Goal: Task Accomplishment & Management: Manage account settings

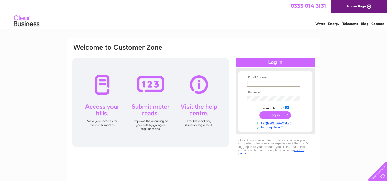
click at [253, 83] on input "text" at bounding box center [273, 84] width 53 height 6
click at [266, 82] on input "text" at bounding box center [273, 84] width 53 height 6
paste input "church.treasurer@helensburghcos.org"
type input "church.treasurer@helensburghcos.org"
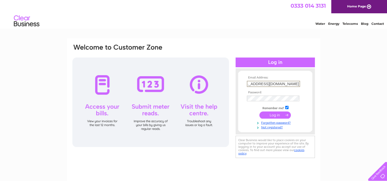
scroll to position [0, 0]
click at [267, 115] on input "submit" at bounding box center [274, 114] width 31 height 7
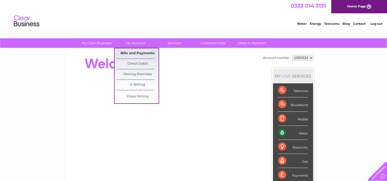
click at [132, 52] on link "Bills and Payments" at bounding box center [137, 53] width 42 height 10
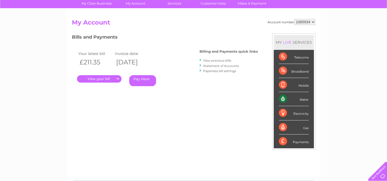
scroll to position [26, 0]
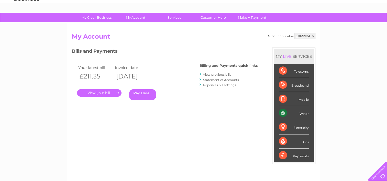
click at [107, 91] on link "." at bounding box center [99, 92] width 44 height 7
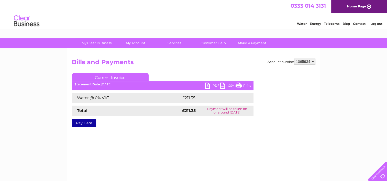
click at [211, 85] on link "PDF" at bounding box center [212, 86] width 15 height 7
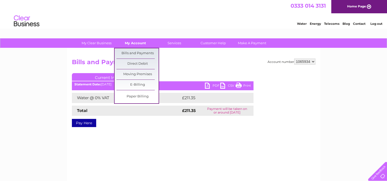
click at [133, 43] on link "My Account" at bounding box center [135, 42] width 42 height 9
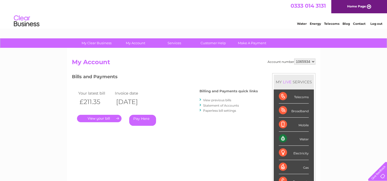
click at [184, 143] on div "Account number 1065934 My Account MY LIVE SERVICES Telecoms Broadband Mobile Wa…" at bounding box center [193, 136] width 243 height 154
